Goal: Information Seeking & Learning: Understand process/instructions

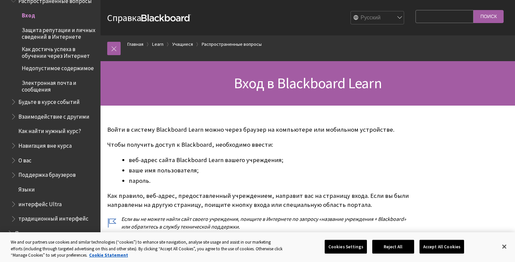
click at [30, 15] on span "Вход" at bounding box center [28, 14] width 13 height 9
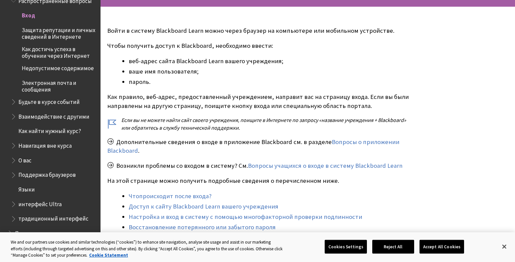
scroll to position [100, 0]
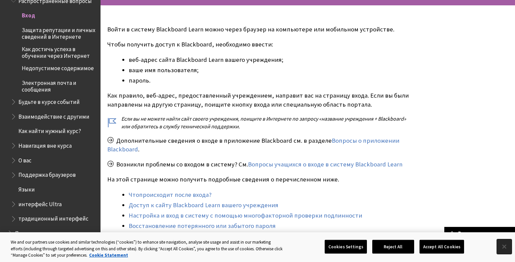
click at [505, 248] on button "Close" at bounding box center [503, 247] width 15 height 15
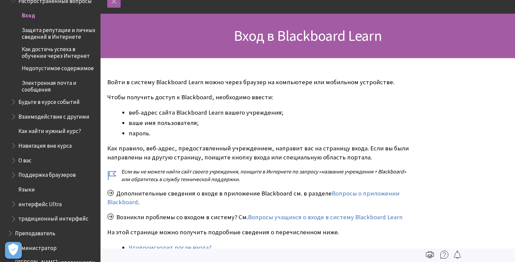
scroll to position [0, 0]
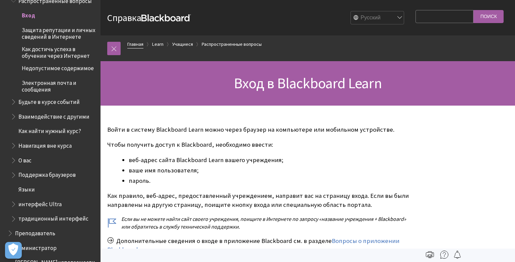
click at [136, 43] on link "Главная" at bounding box center [135, 44] width 16 height 8
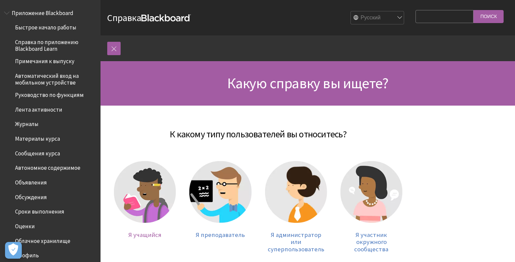
click at [148, 201] on img at bounding box center [145, 192] width 62 height 62
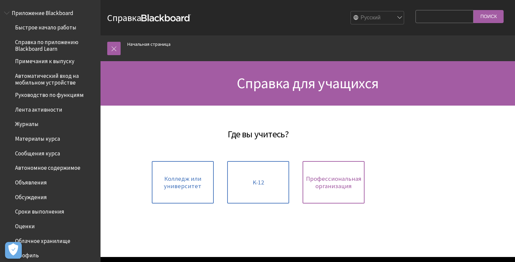
click at [329, 185] on span "Профессиональная организация" at bounding box center [334, 182] width 56 height 14
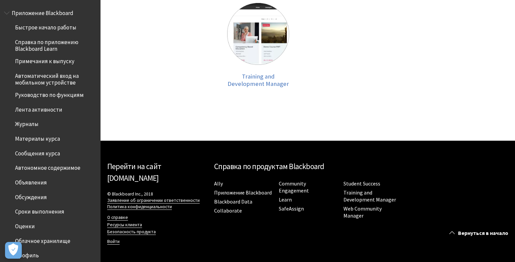
scroll to position [498, 0]
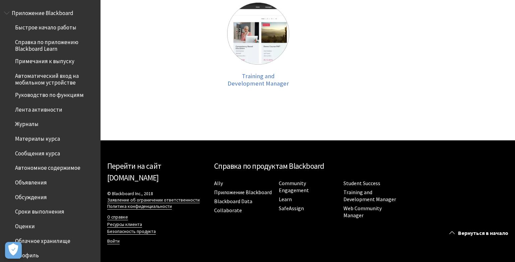
click at [143, 165] on link "Перейти на сайт [DOMAIN_NAME]" at bounding box center [134, 171] width 54 height 21
click at [25, 152] on span "Сообщения курса" at bounding box center [37, 152] width 45 height 9
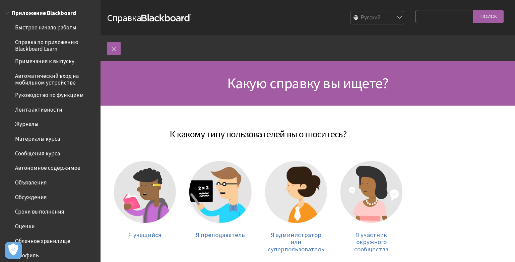
click at [39, 13] on span "Приложение Blackboard" at bounding box center [44, 11] width 64 height 9
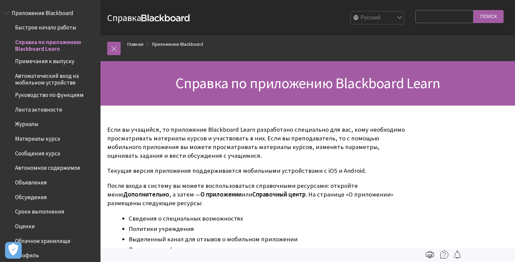
scroll to position [26, 0]
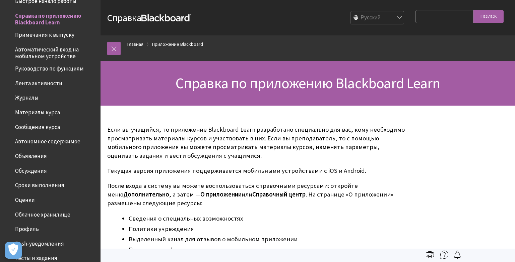
click at [37, 55] on span "Автоматический вход на мобильном устройстве" at bounding box center [55, 52] width 81 height 16
